Goal: Task Accomplishment & Management: Manage account settings

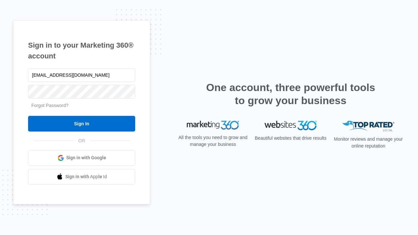
type input "dankie614@gmail.com"
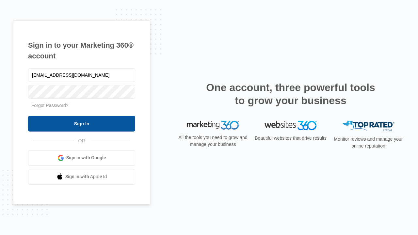
click at [82, 124] on input "Sign In" at bounding box center [81, 124] width 107 height 16
